Goal: Task Accomplishment & Management: Manage account settings

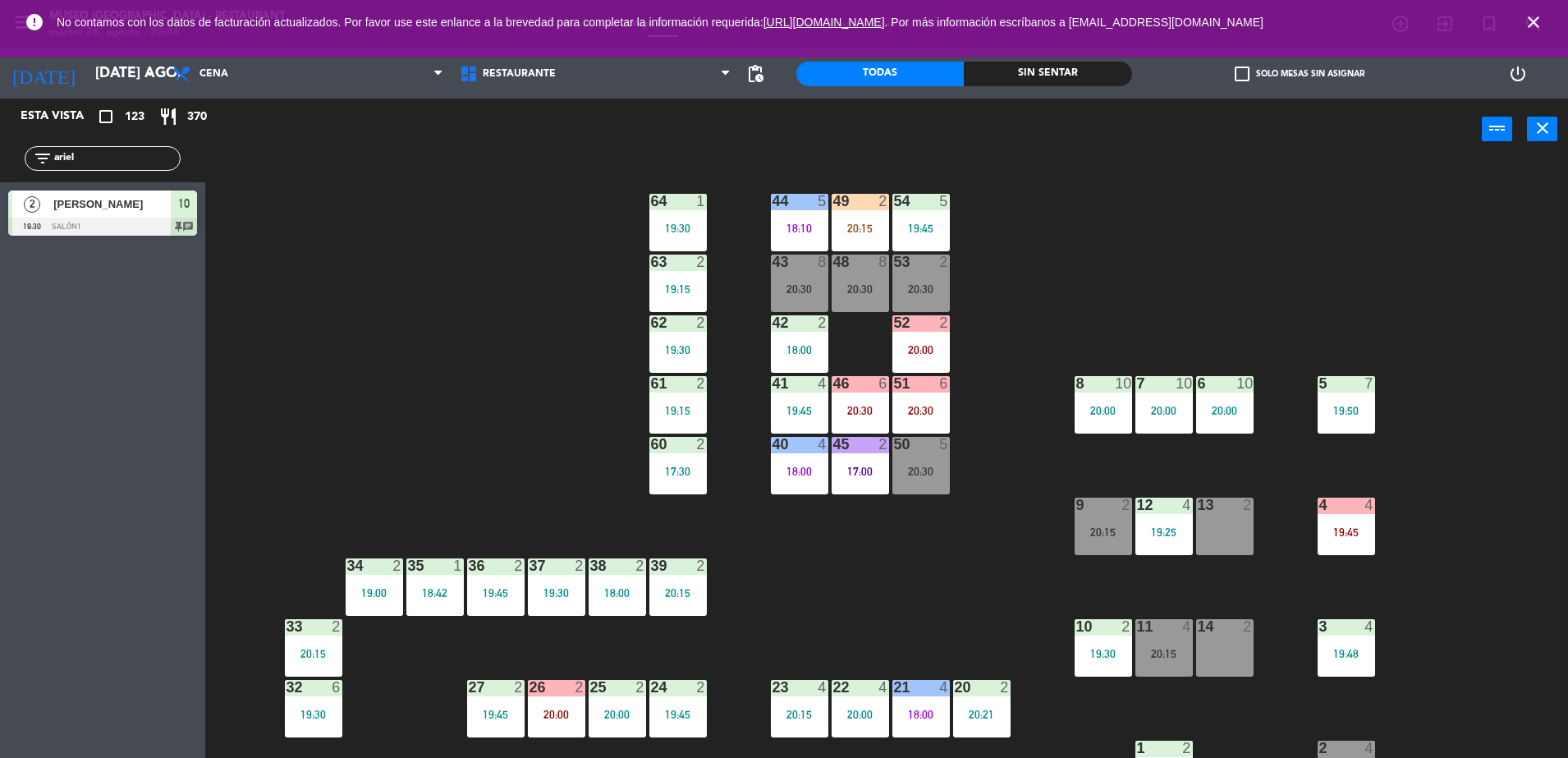
scroll to position [132, 0]
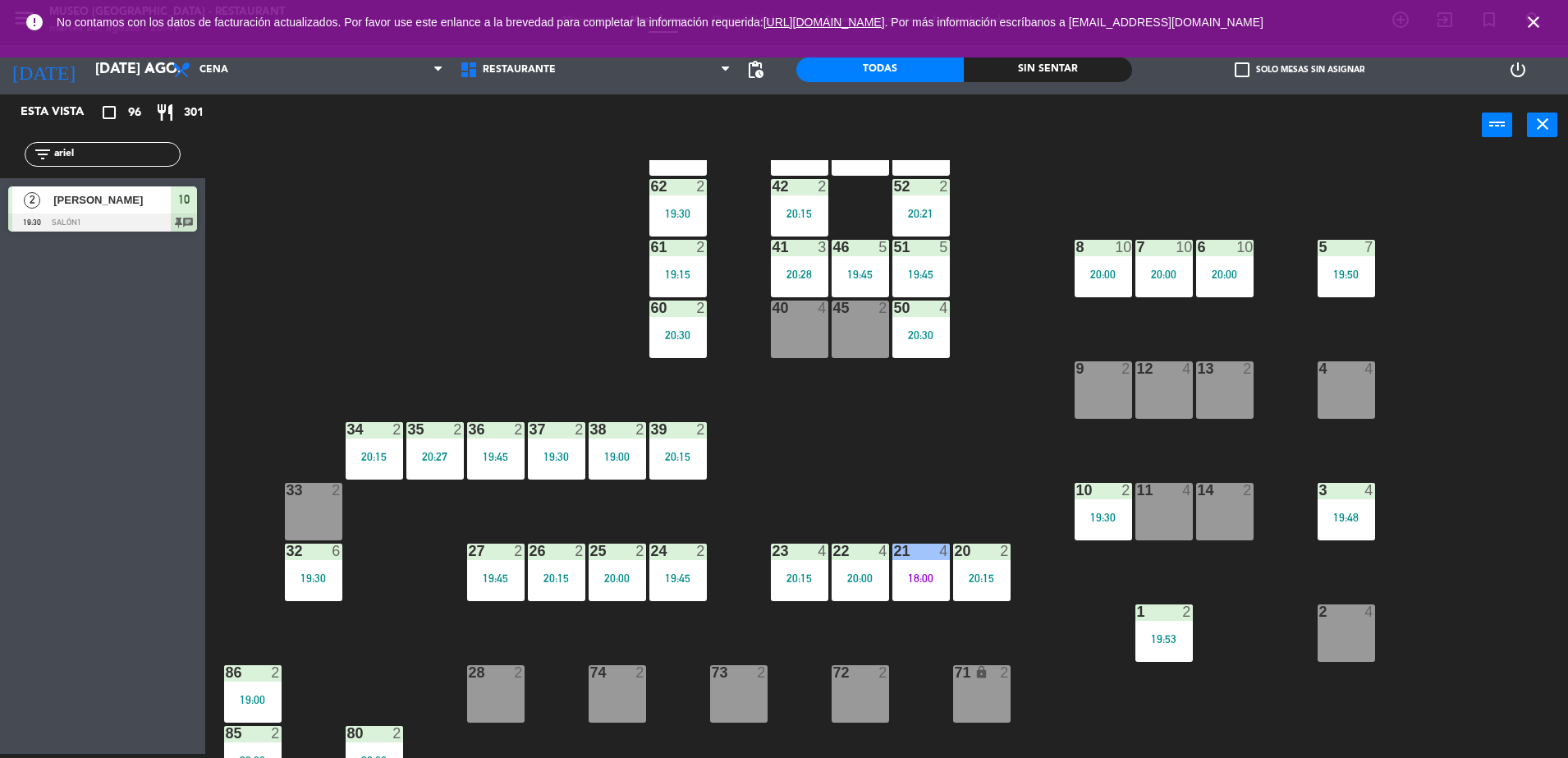
click at [129, 151] on input "ariel" at bounding box center [116, 154] width 128 height 18
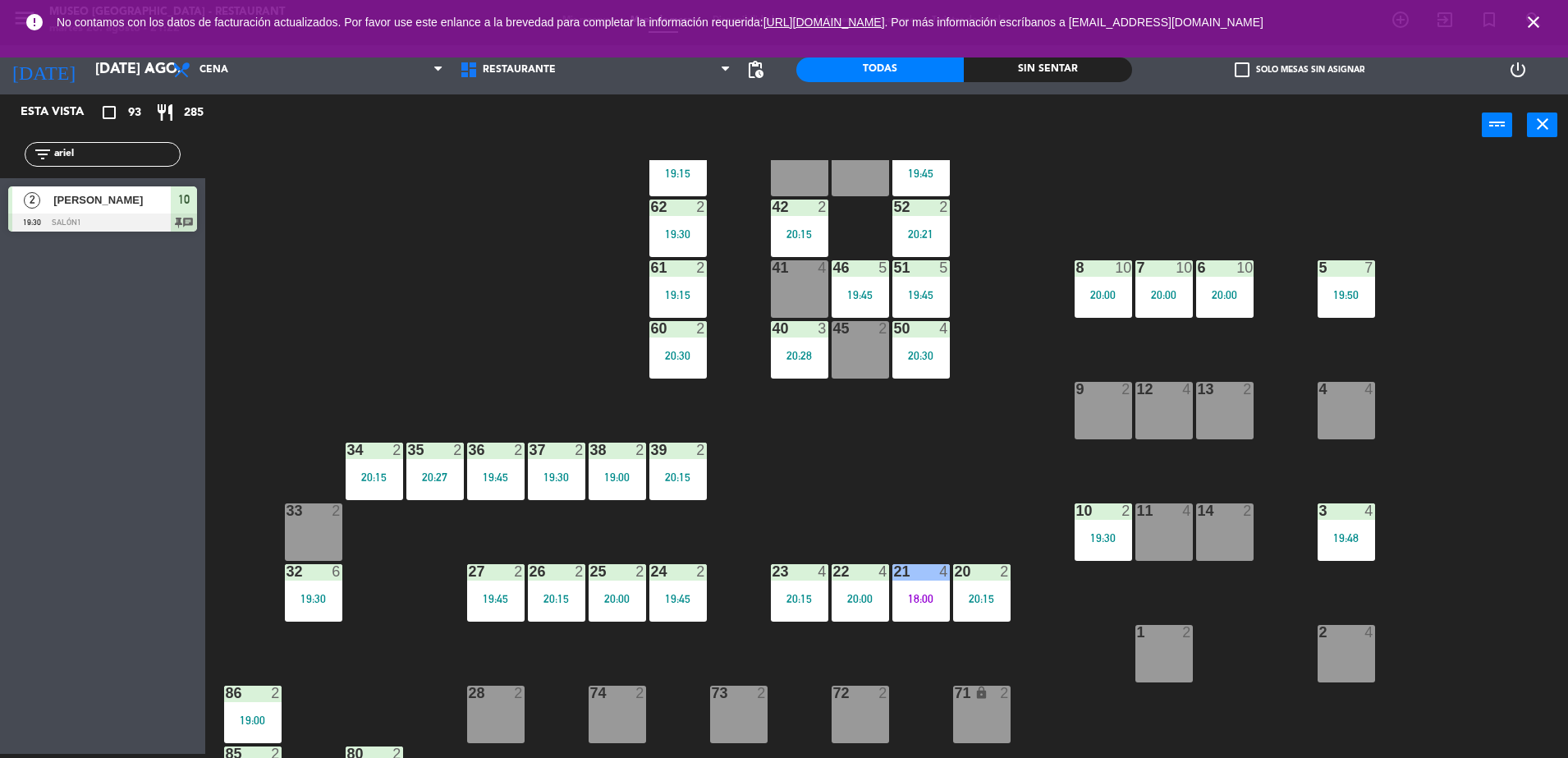
scroll to position [116, 0]
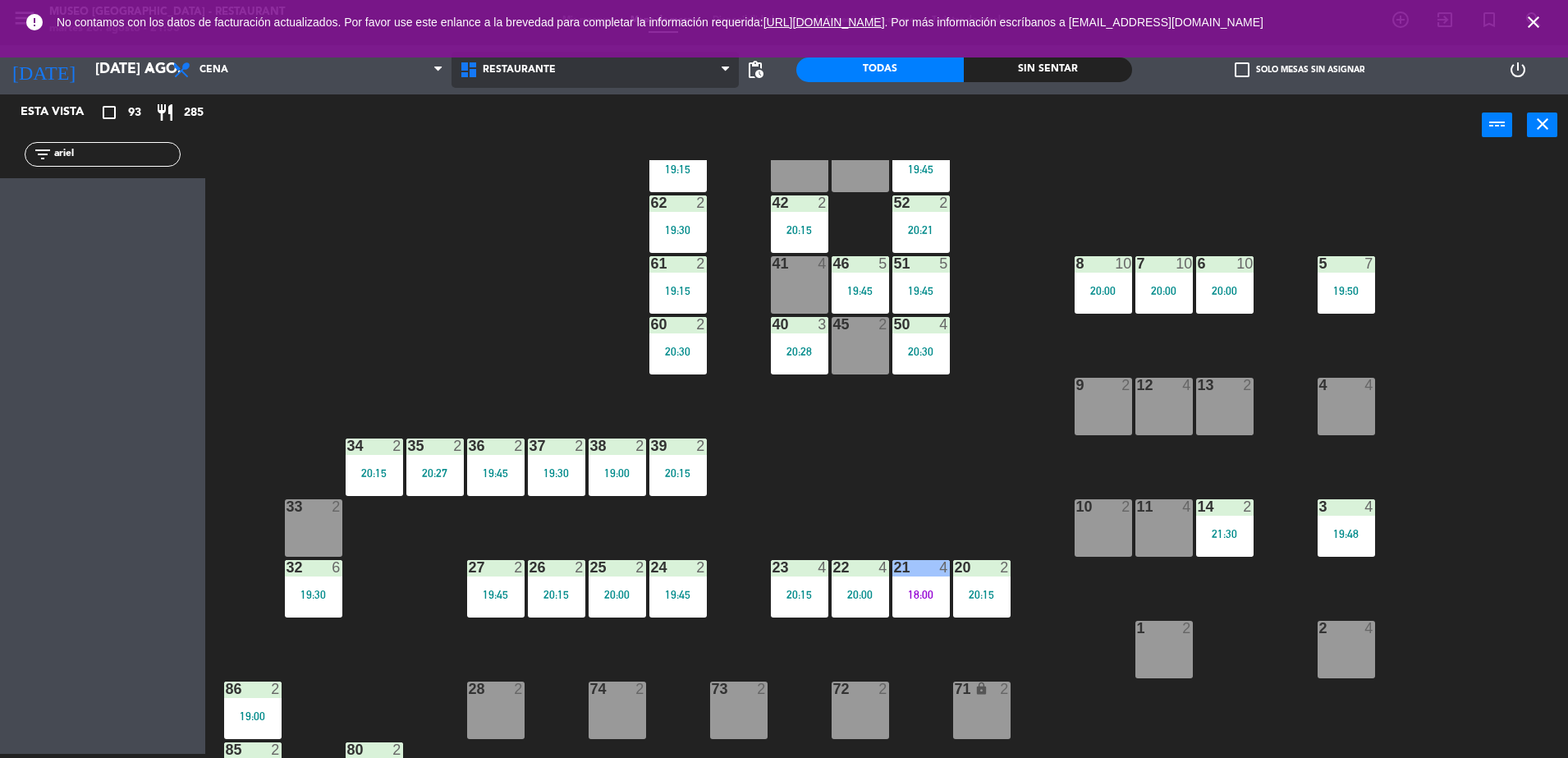
click at [541, 77] on span "Restaurante" at bounding box center [596, 70] width 288 height 36
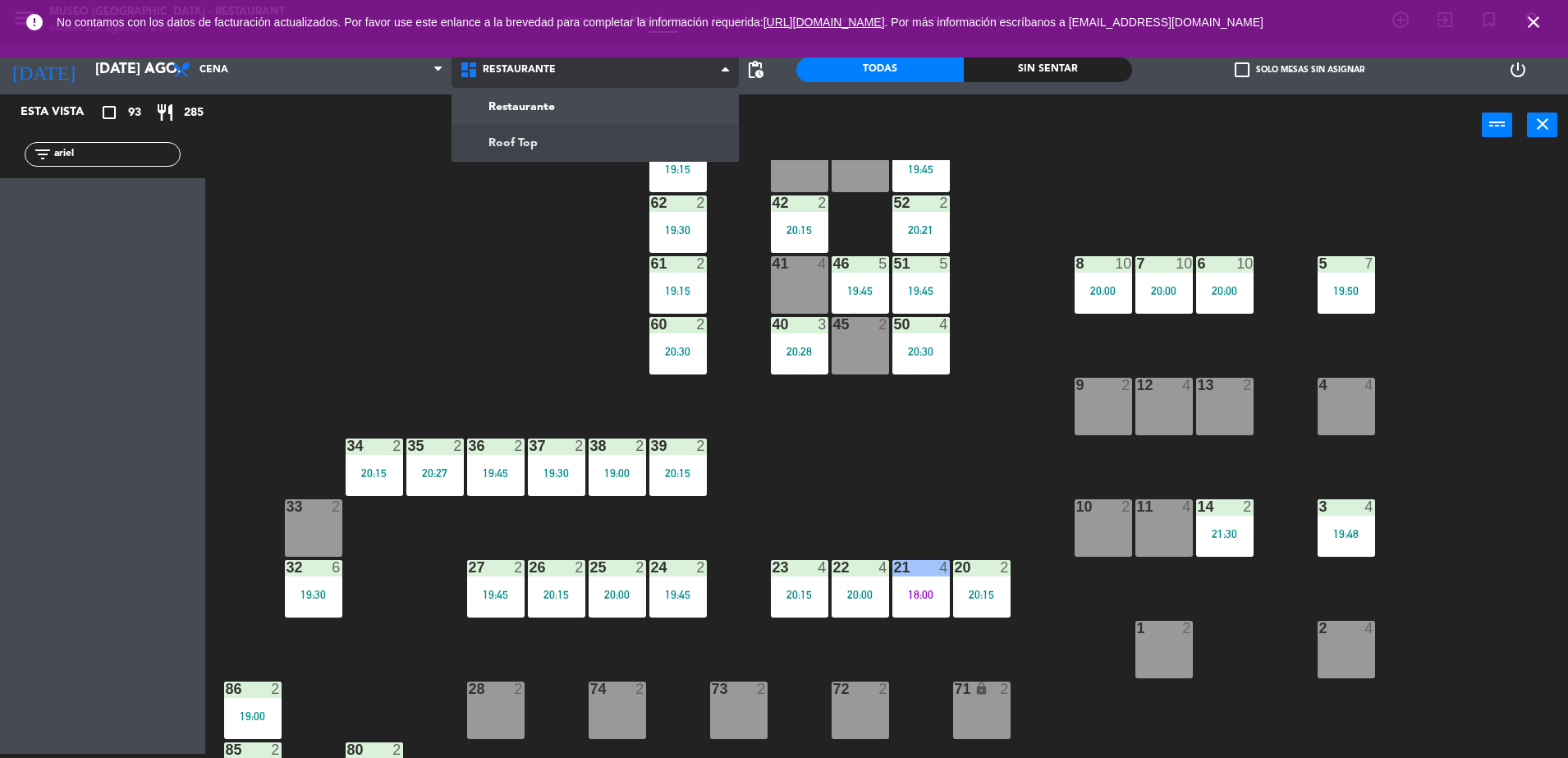
scroll to position [0, 0]
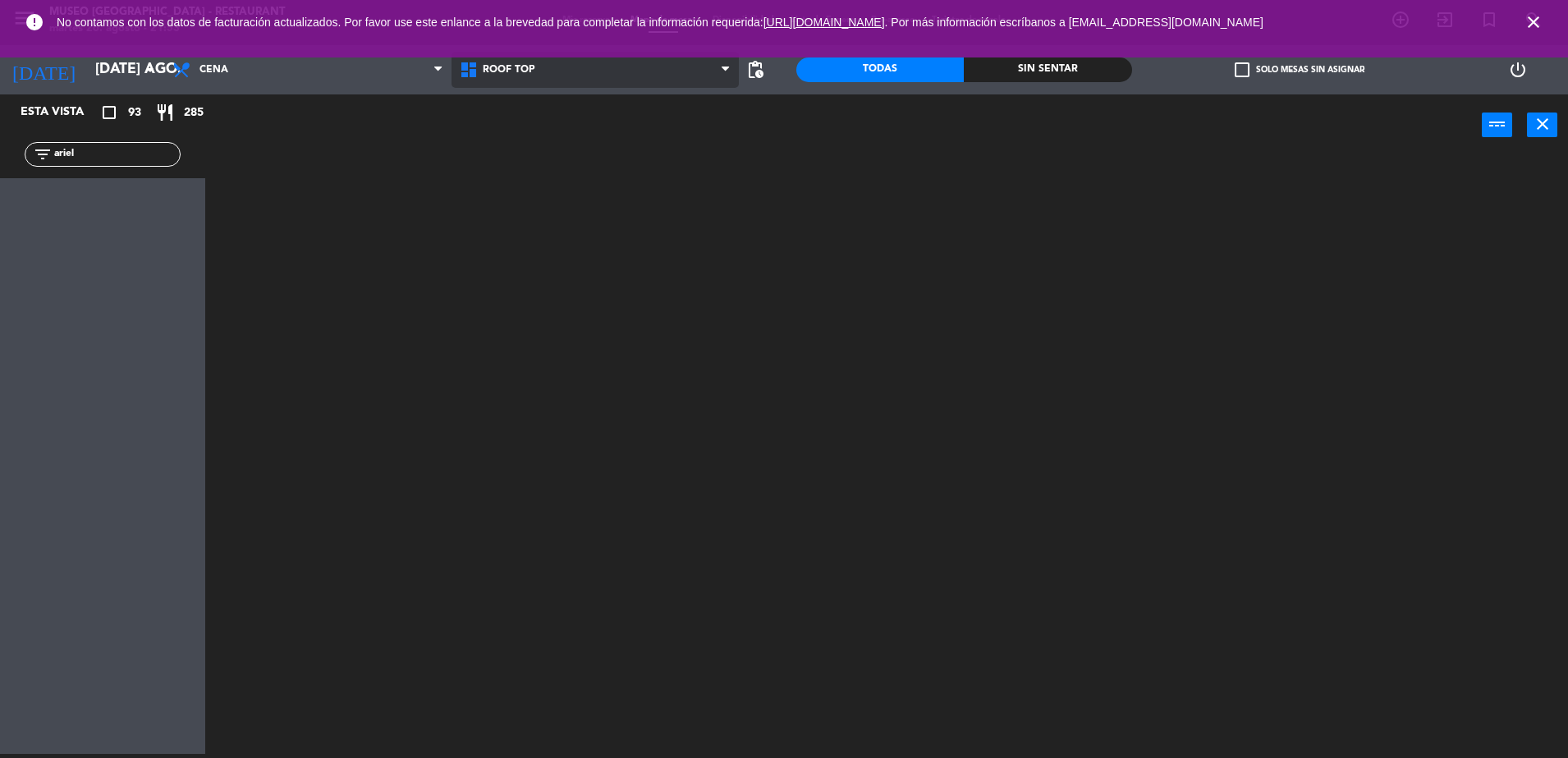
click at [528, 132] on ng-component "menu [GEOGRAPHIC_DATA] - Restaurant martes 26. agosto - 21:53 Mis reservas Mapa…" at bounding box center [784, 377] width 1568 height 763
click at [1537, 21] on icon "close" at bounding box center [1533, 22] width 20 height 20
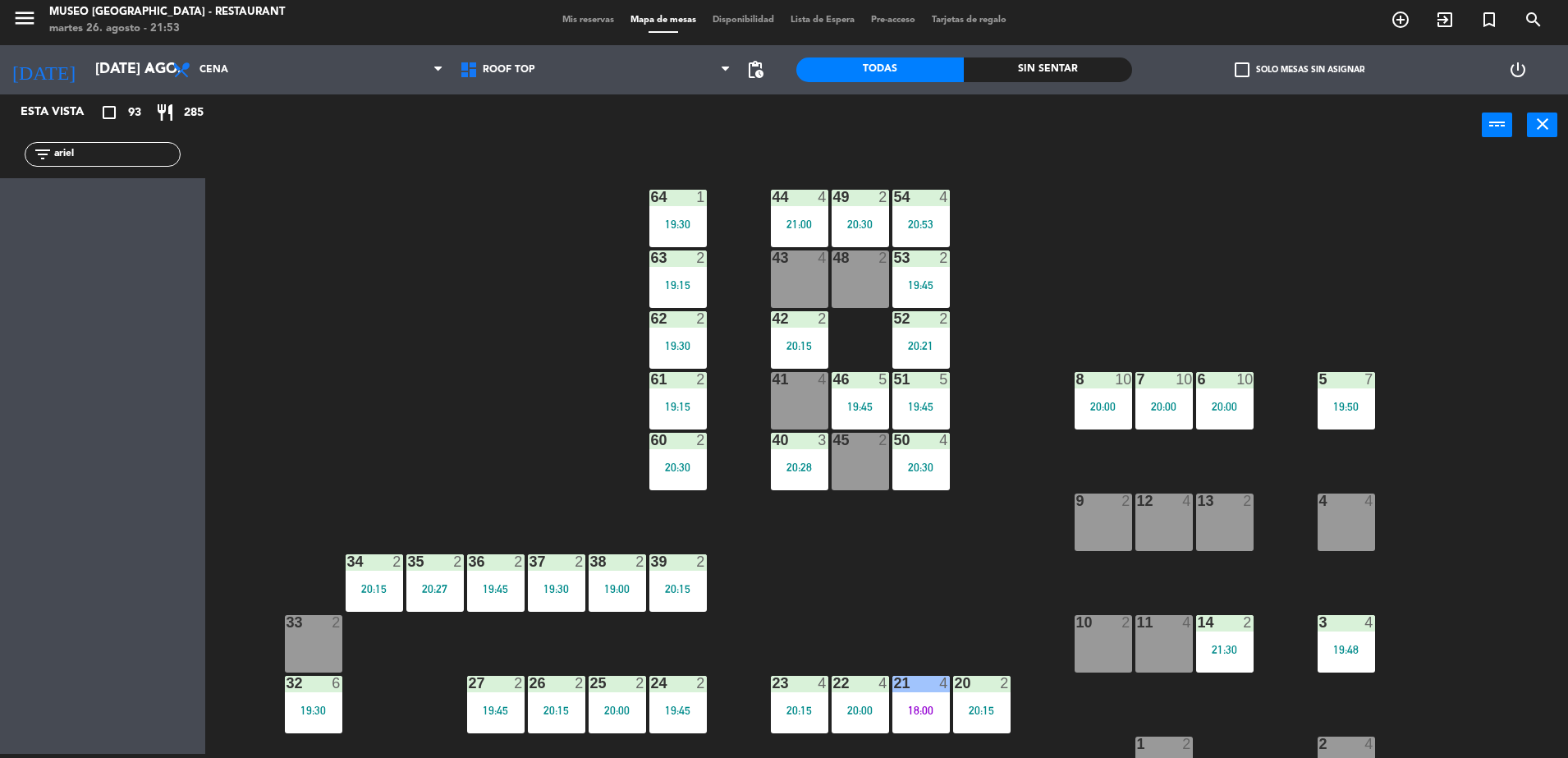
click at [590, 12] on div "menu [GEOGRAPHIC_DATA] - Restaurant martes 26. agosto - 21:53 Mis reservas Mapa…" at bounding box center [784, 20] width 1568 height 49
click at [590, 17] on span "Mis reservas" at bounding box center [588, 19] width 68 height 9
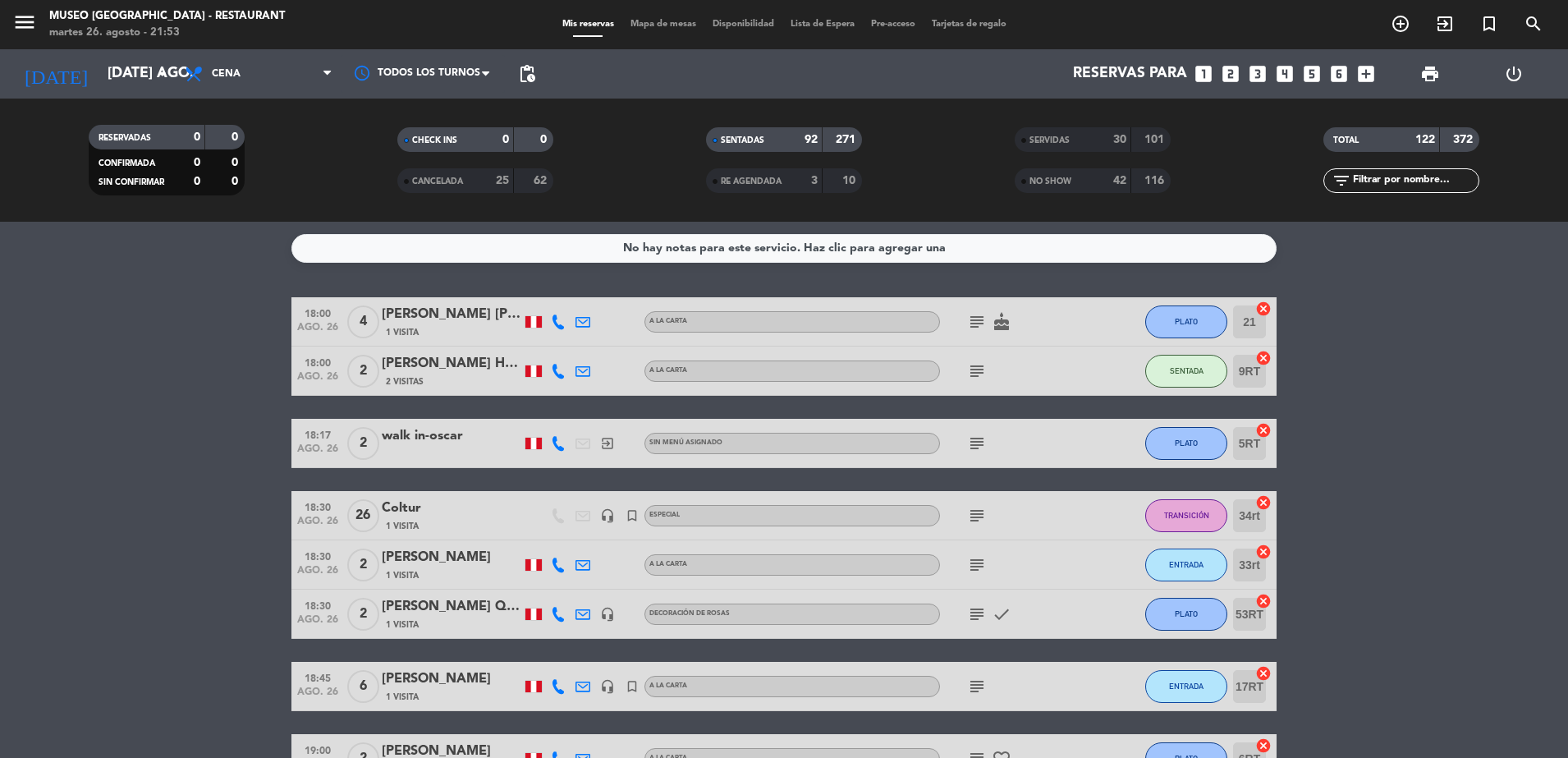
click at [1029, 140] on div "SERVIDAS" at bounding box center [1056, 140] width 76 height 19
click at [454, 185] on span "CANCELADA" at bounding box center [437, 181] width 51 height 9
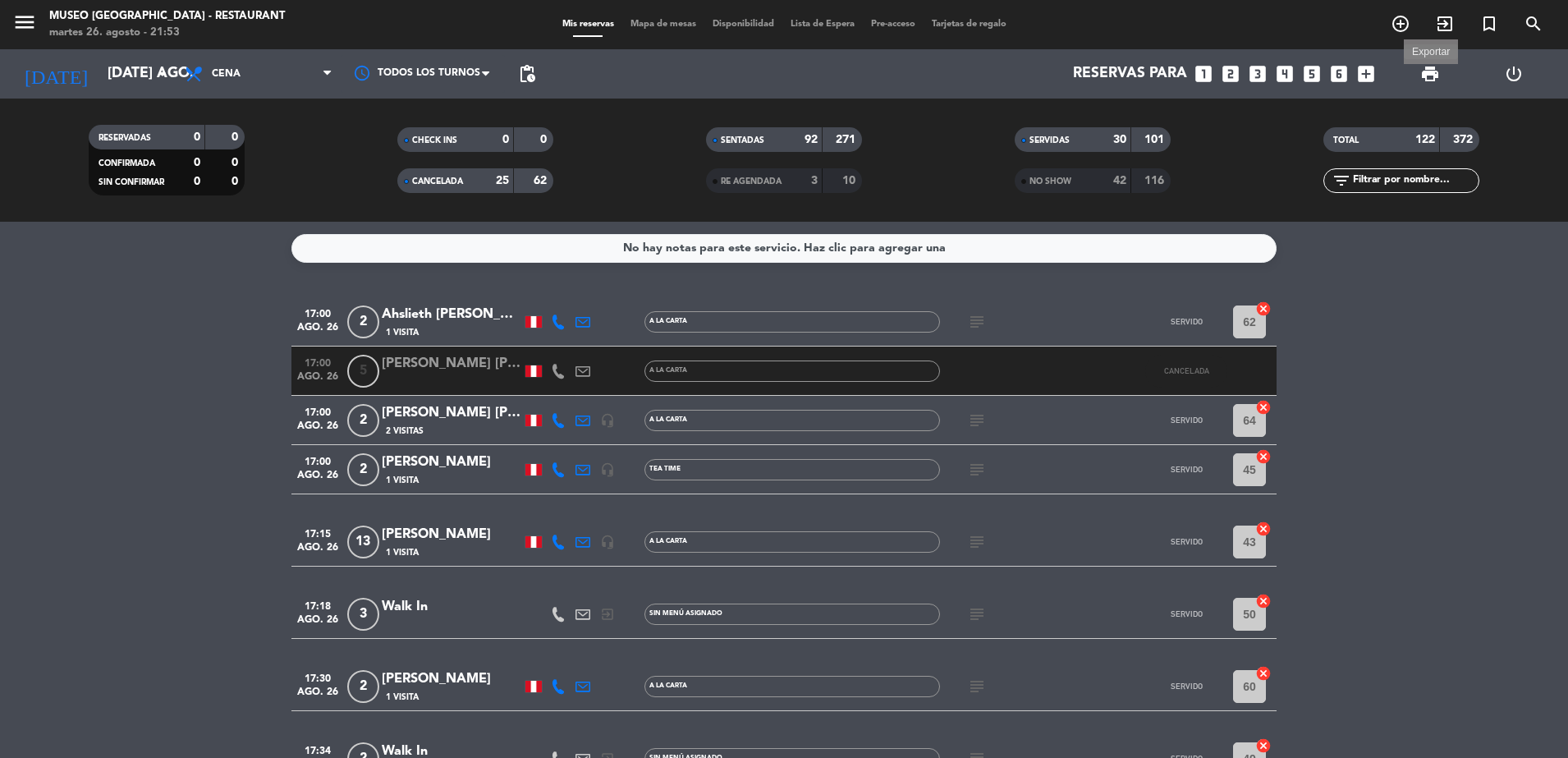
click at [1438, 71] on span "print" at bounding box center [1430, 74] width 20 height 20
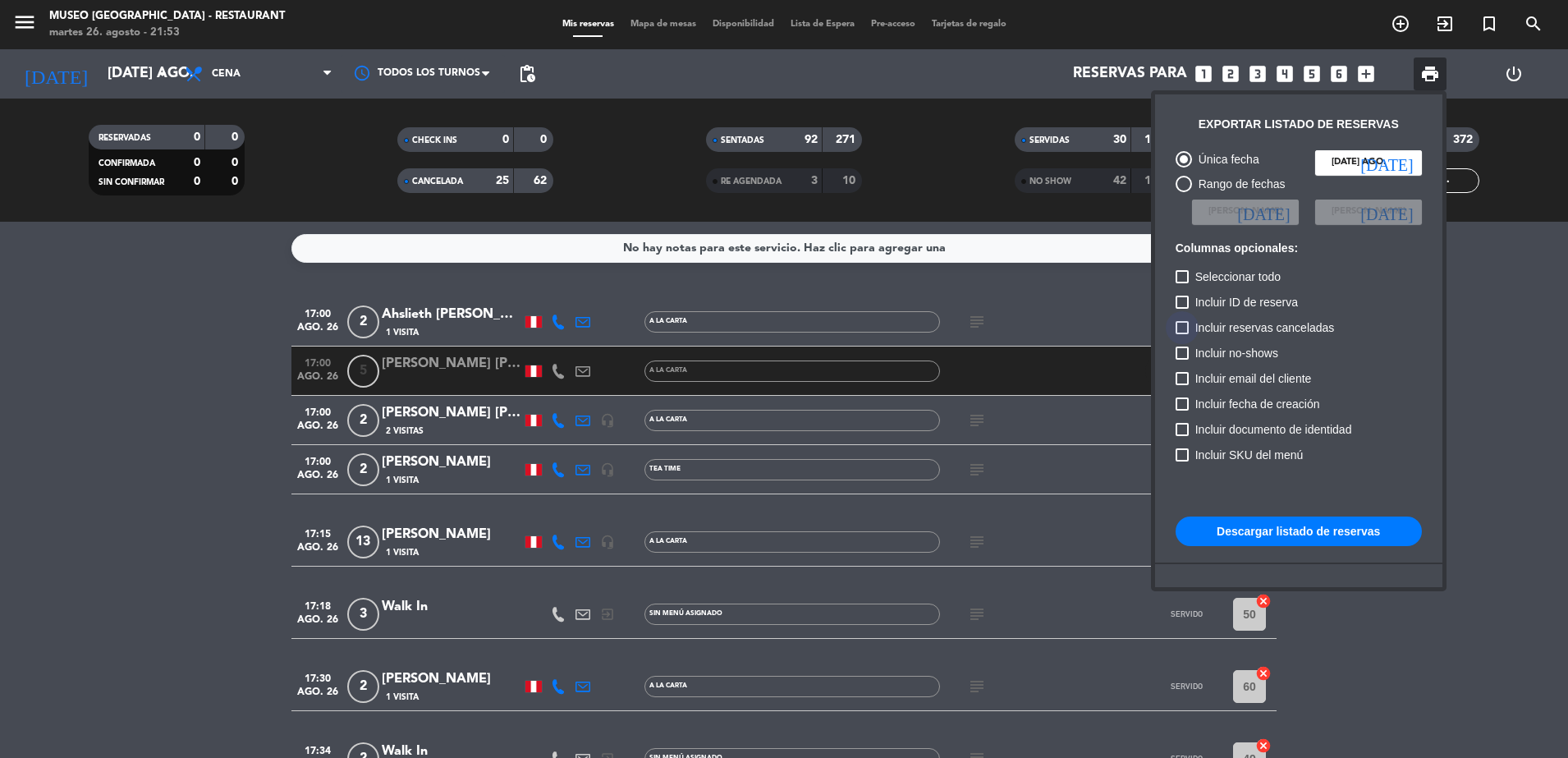
click at [1189, 327] on label "Incluir reservas canceladas" at bounding box center [1255, 327] width 159 height 20
click at [1182, 334] on input "Incluir reservas canceladas" at bounding box center [1182, 334] width 1 height 1
checkbox input "true"
click at [1184, 351] on div at bounding box center [1182, 353] width 13 height 13
click at [1182, 360] on input "Incluir no-shows" at bounding box center [1182, 360] width 1 height 1
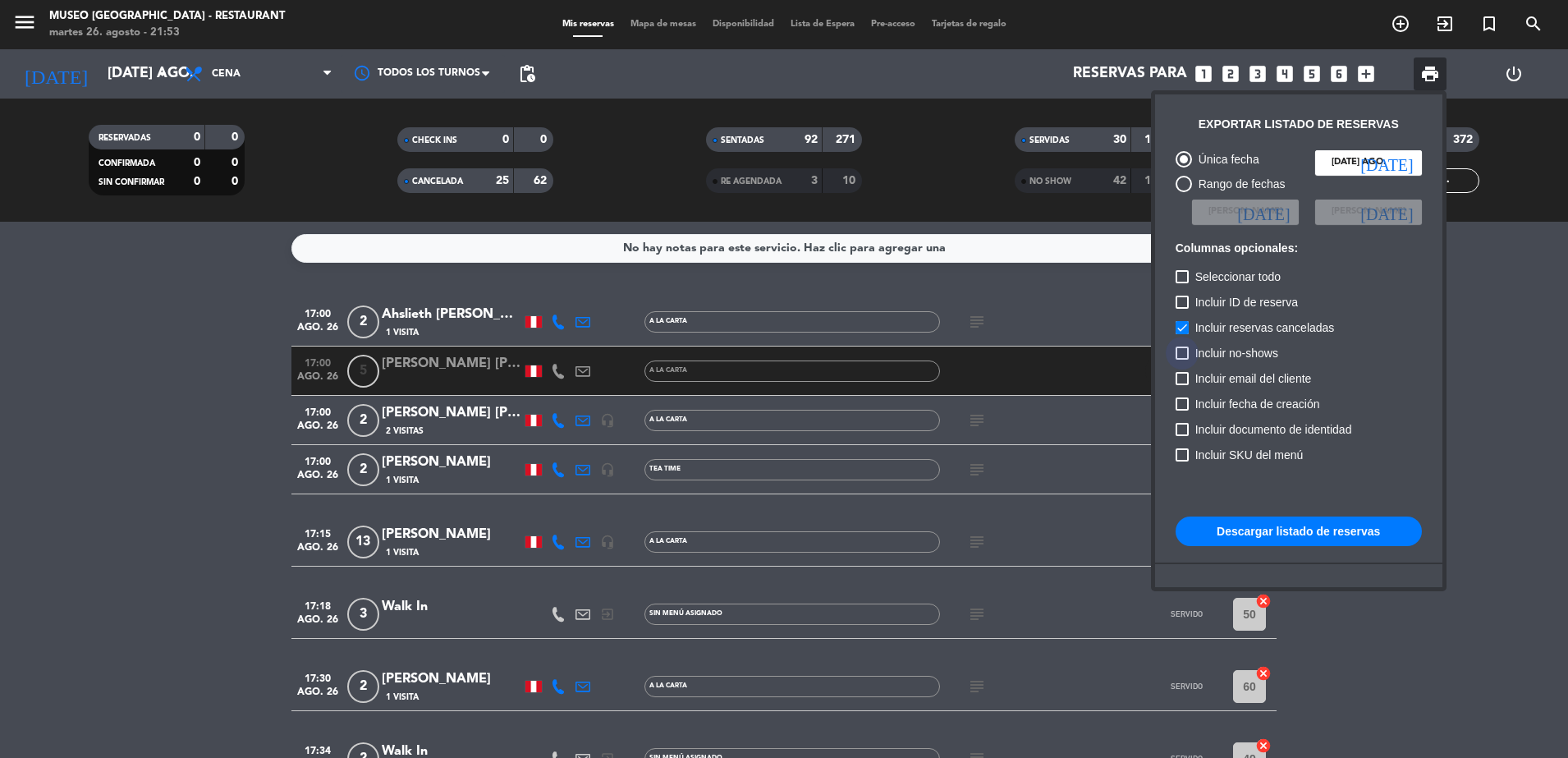
checkbox input "true"
click at [1252, 531] on button "Descargar listado de reservas" at bounding box center [1299, 532] width 246 height 30
